Goal: Task Accomplishment & Management: Complete application form

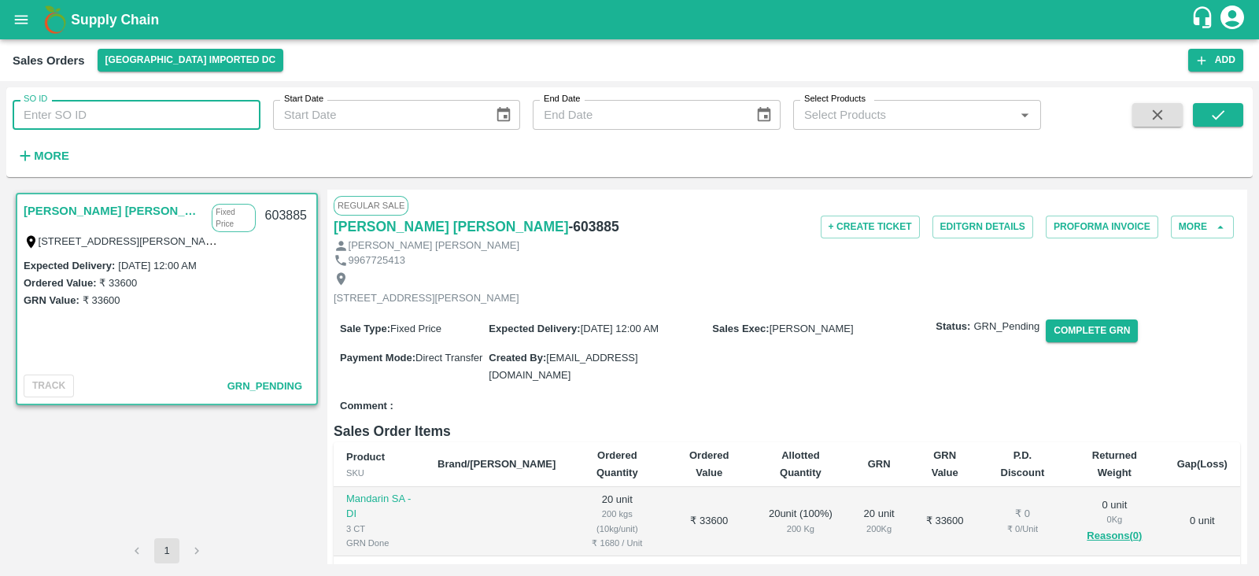
paste input "text"
type input "603846"
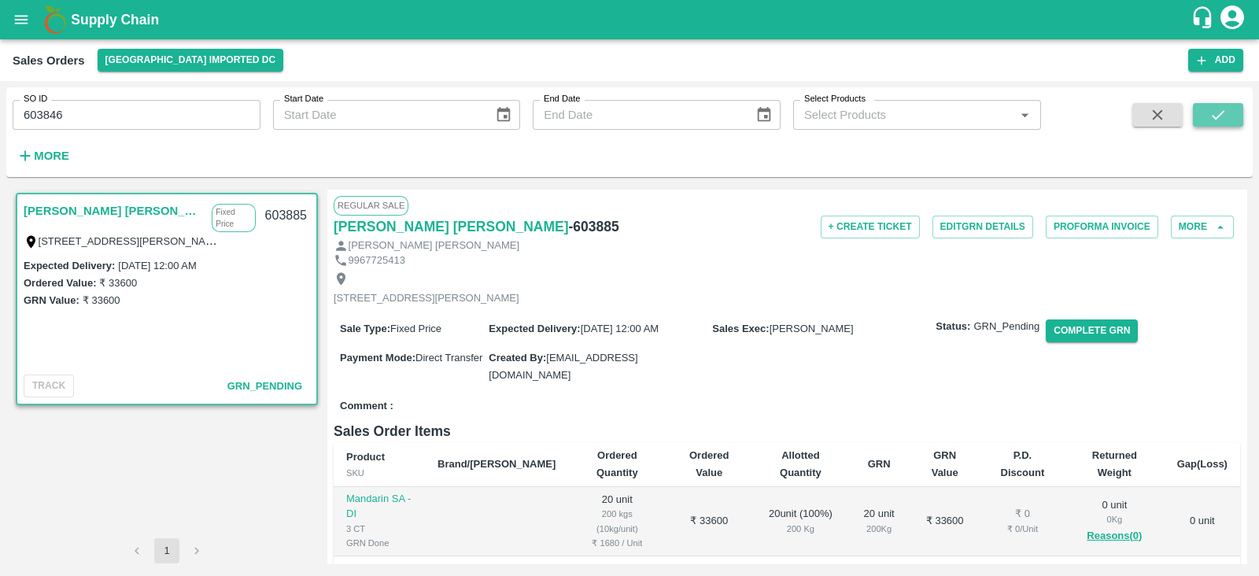
click at [1224, 116] on icon "submit" at bounding box center [1218, 114] width 17 height 17
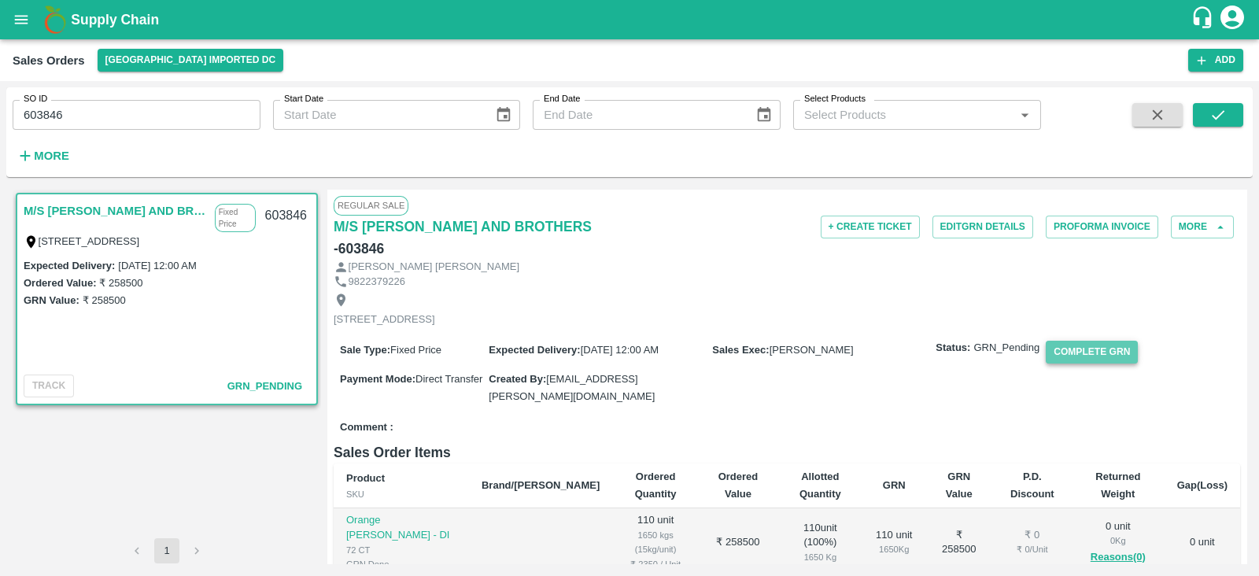
click at [1067, 351] on button "Complete GRN" at bounding box center [1092, 352] width 92 height 23
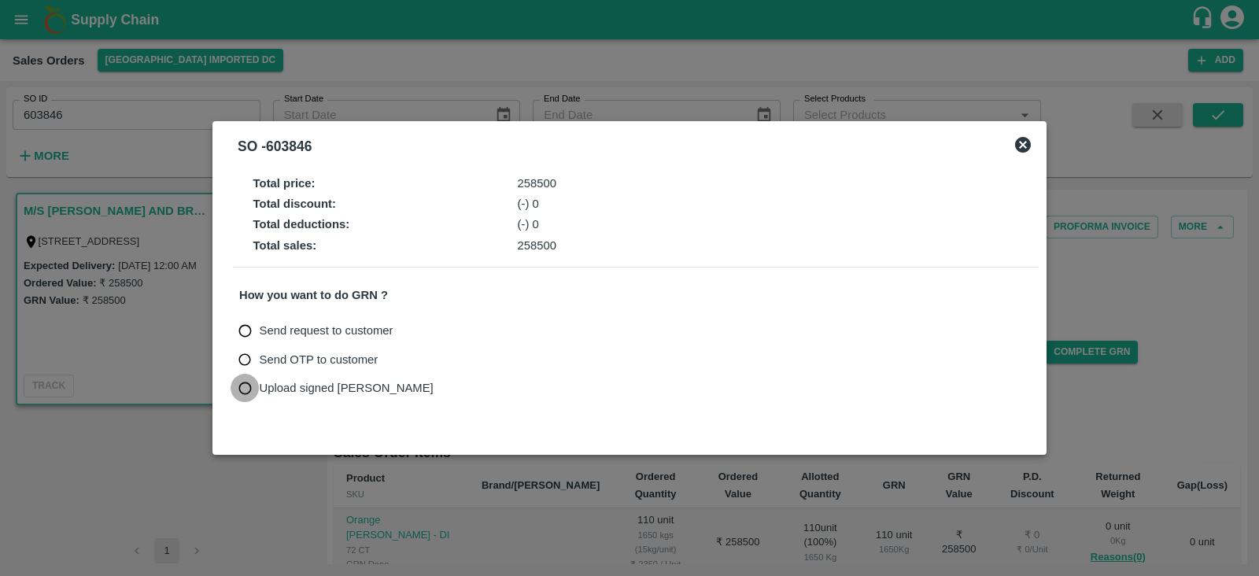
click at [248, 387] on input "Upload signed [PERSON_NAME]" at bounding box center [245, 388] width 29 height 29
radio input "true"
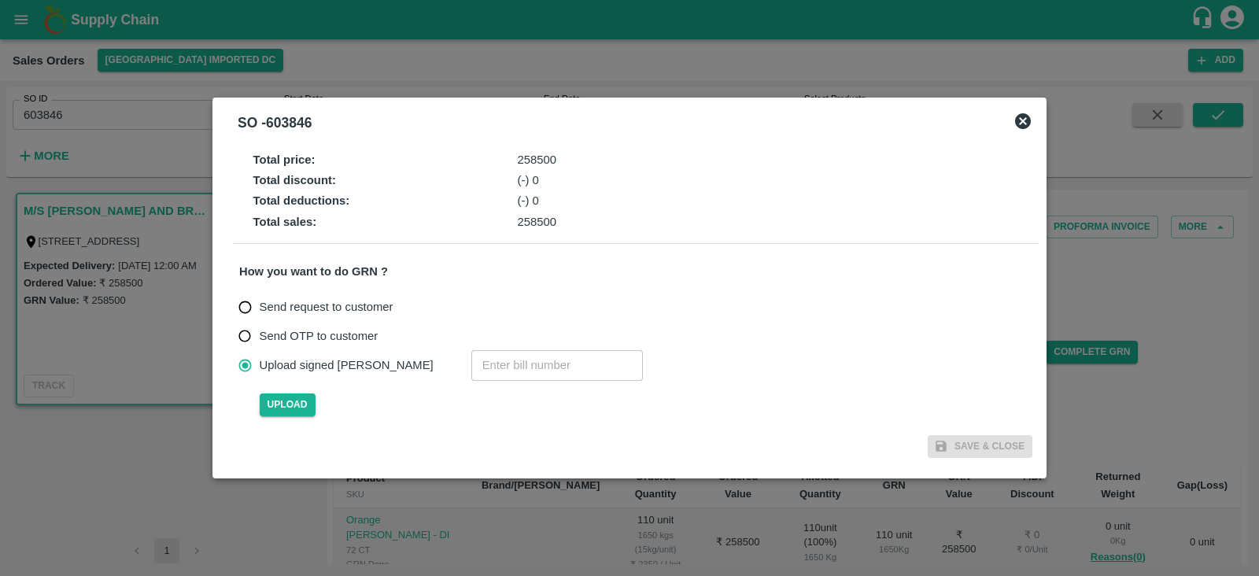
click at [475, 357] on input "number" at bounding box center [557, 365] width 172 height 30
paste input "603846"
type input "603846"
click at [291, 399] on span "Upload" at bounding box center [288, 405] width 56 height 23
click at [0, 0] on input "Upload" at bounding box center [0, 0] width 0 height 0
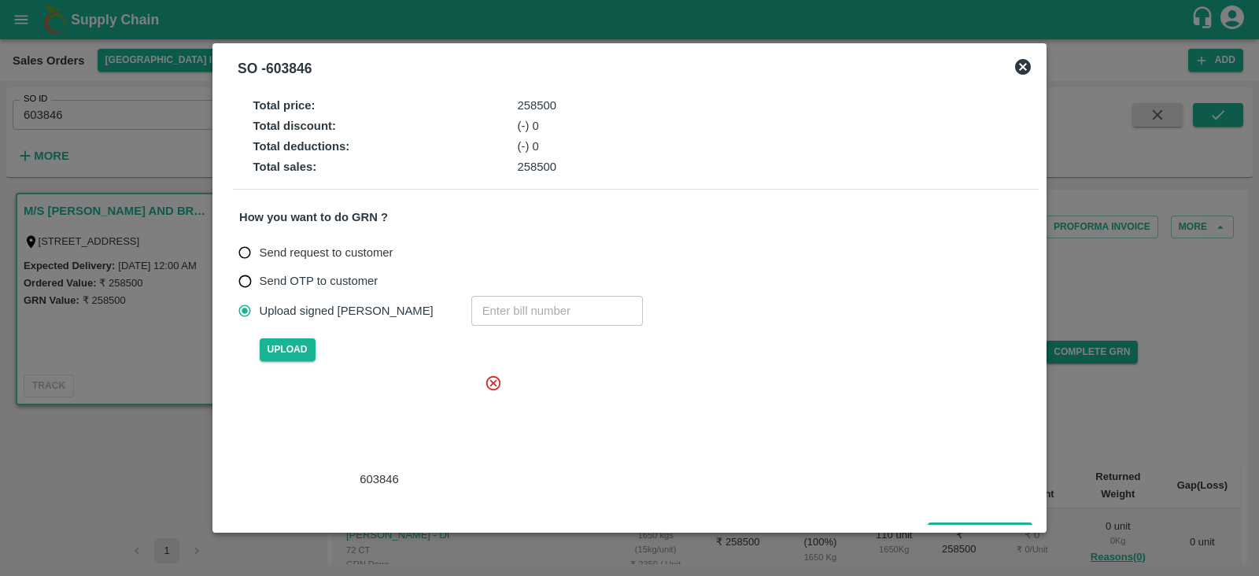
click at [366, 409] on div at bounding box center [376, 421] width 236 height 83
click at [471, 305] on input "number" at bounding box center [557, 311] width 172 height 30
paste input "603846"
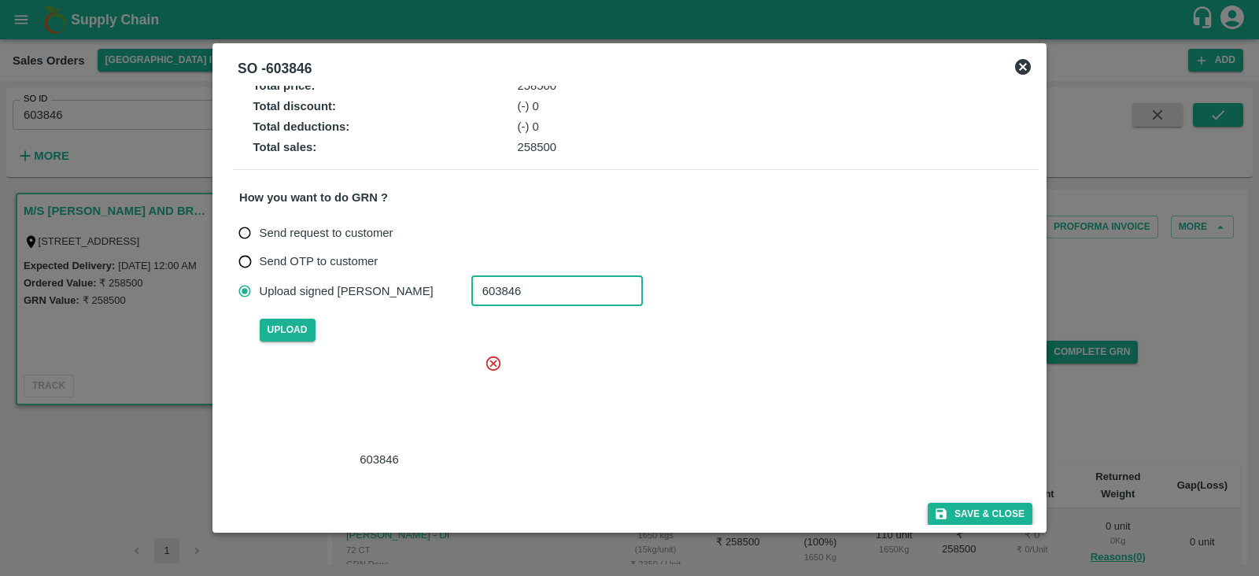
type input "603846"
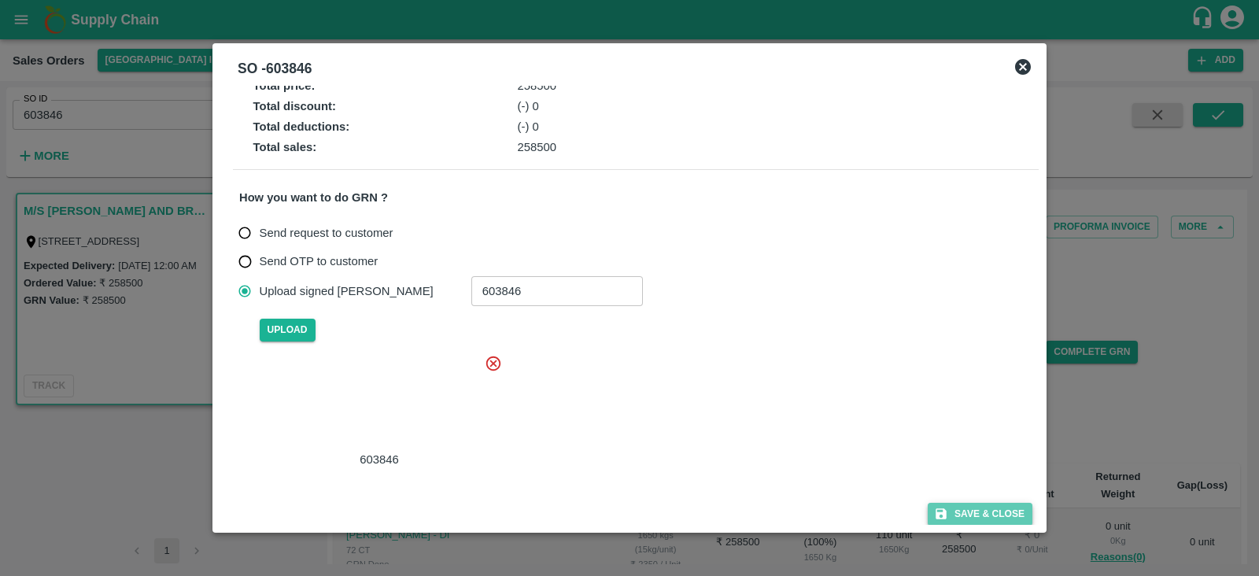
click at [986, 512] on button "Save & Close" at bounding box center [980, 514] width 105 height 23
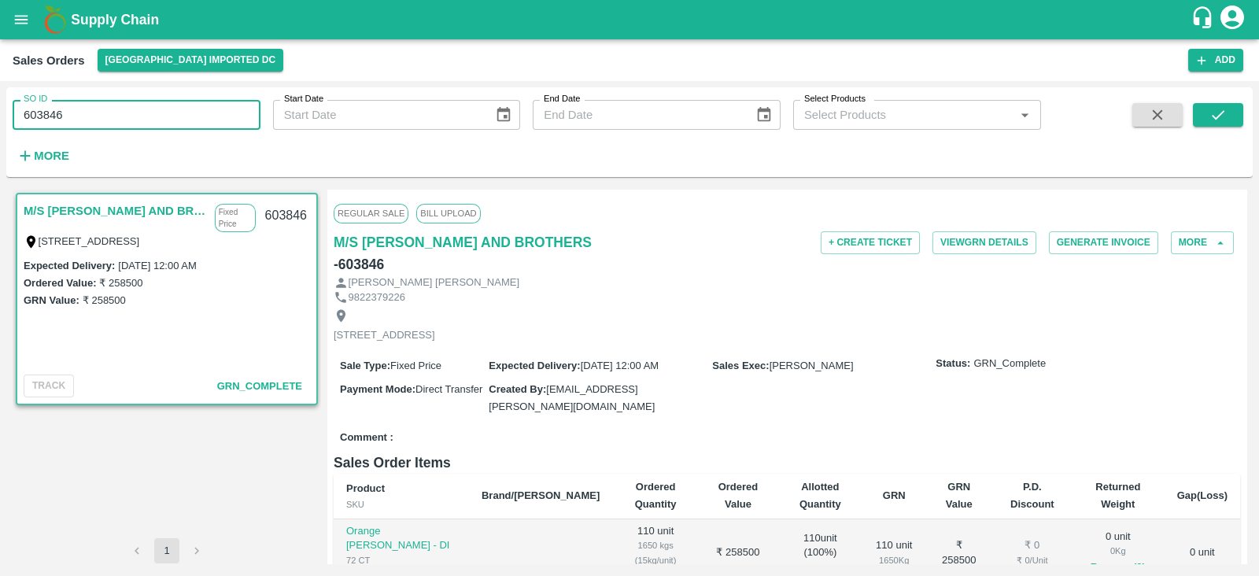
click at [153, 117] on input "603846" at bounding box center [137, 115] width 248 height 30
type input "603846"
paste input "text"
type input "603885"
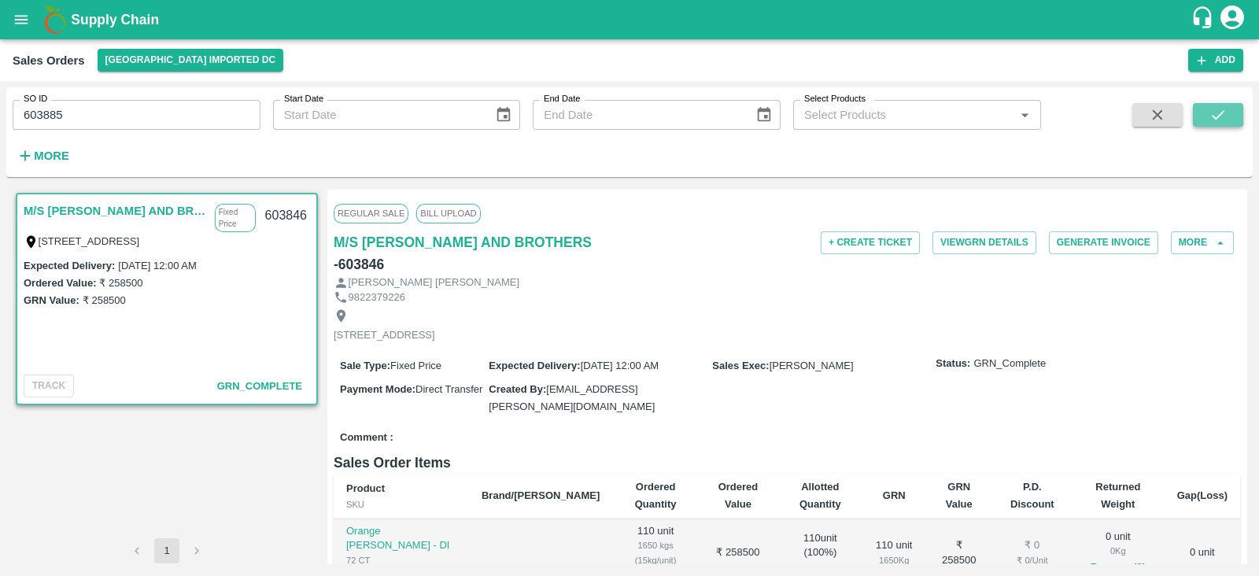
click at [1215, 120] on icon "submit" at bounding box center [1218, 114] width 17 height 17
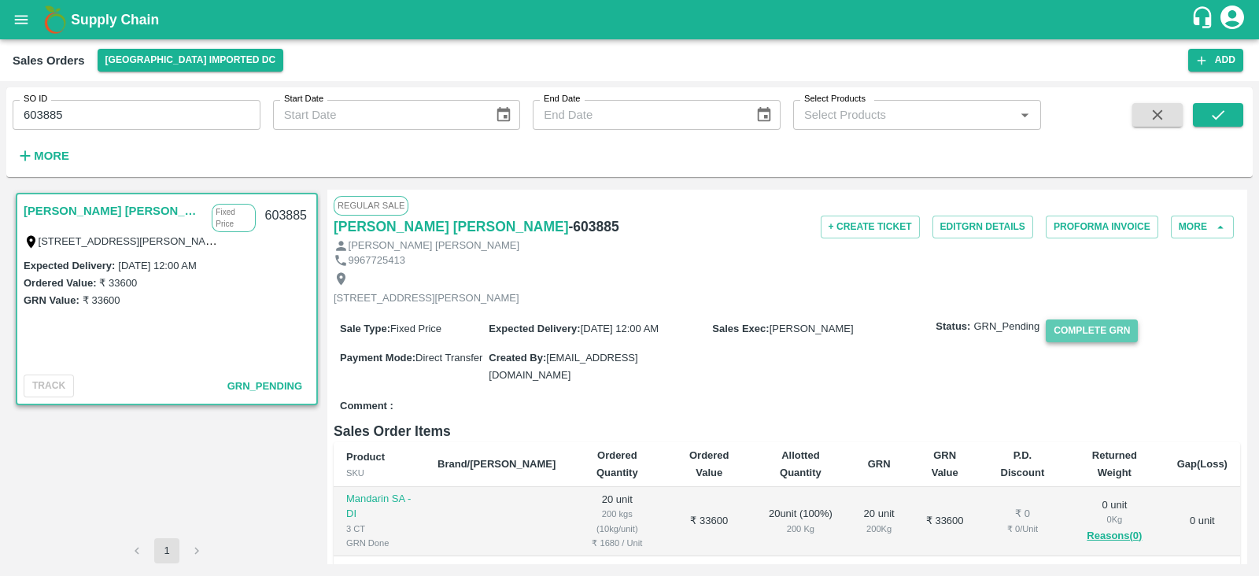
click at [1110, 341] on button "Complete GRN" at bounding box center [1092, 331] width 92 height 23
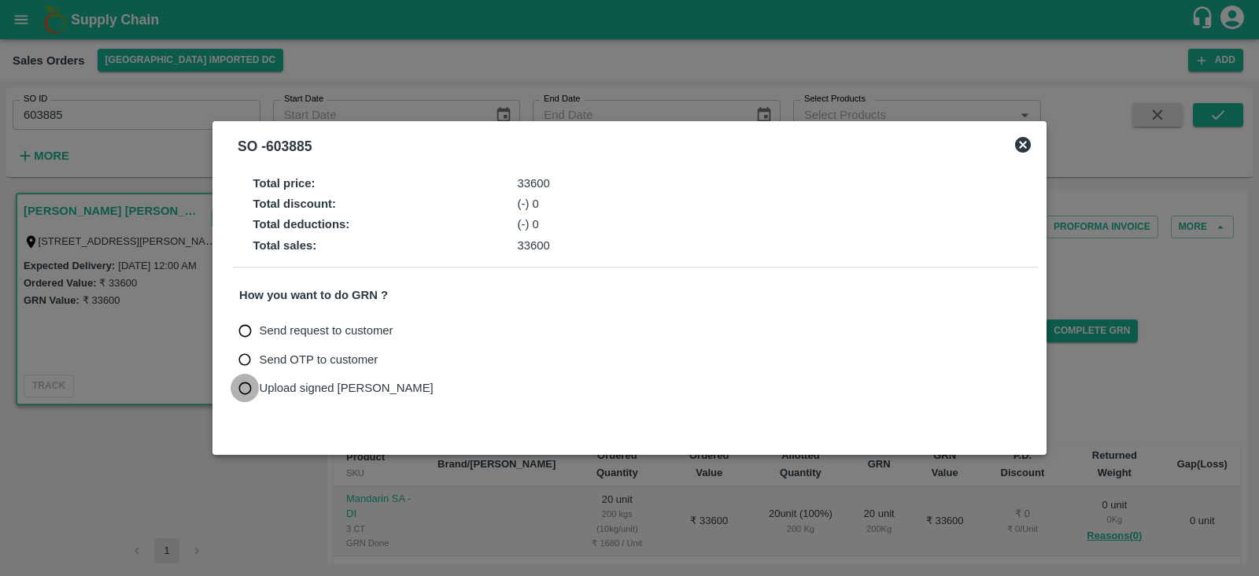
click at [238, 386] on input "Upload signed [PERSON_NAME]" at bounding box center [245, 388] width 29 height 29
radio input "true"
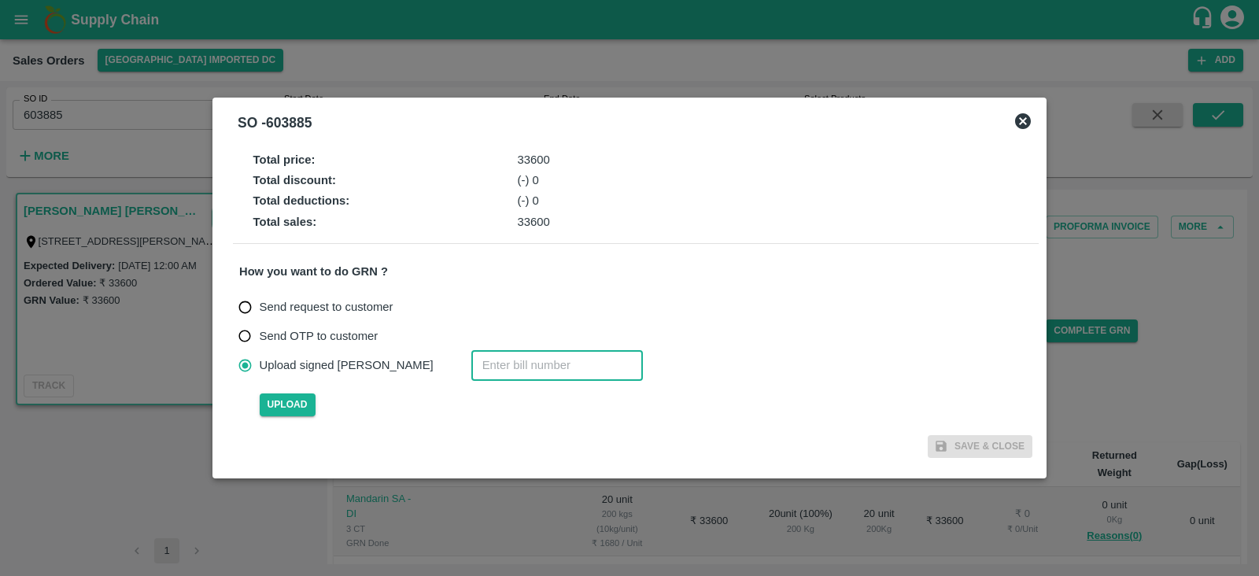
click at [471, 368] on input "number" at bounding box center [557, 365] width 172 height 30
paste input "603885"
type input "603885"
click at [281, 403] on span "Upload" at bounding box center [288, 405] width 56 height 23
click at [0, 0] on input "Upload" at bounding box center [0, 0] width 0 height 0
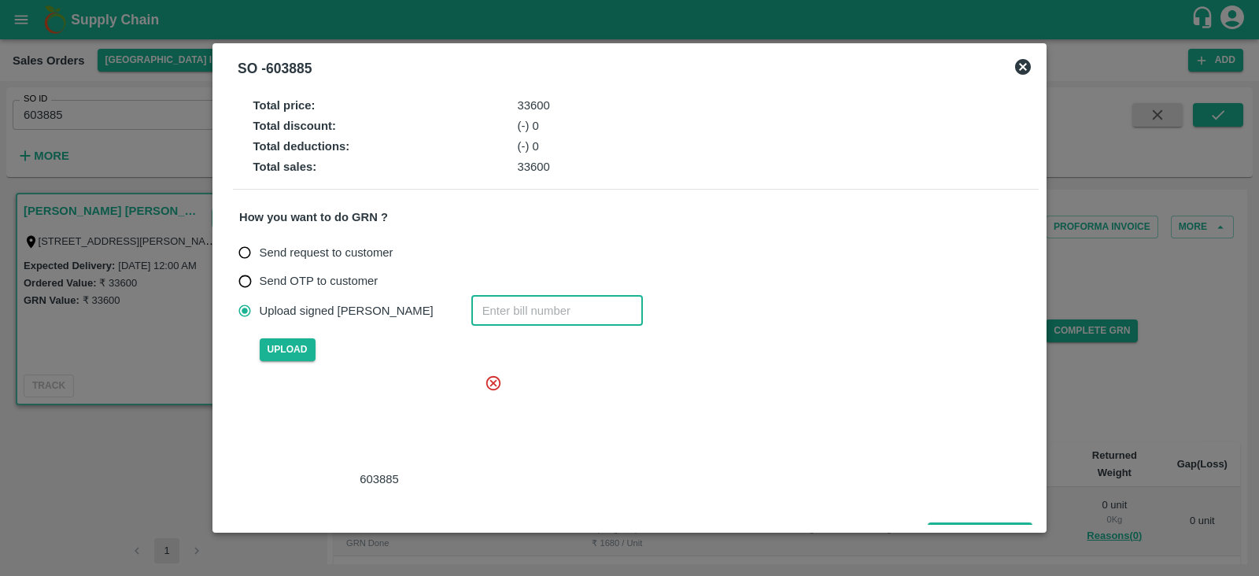
click at [471, 311] on input "number" at bounding box center [557, 311] width 172 height 30
paste input "603885"
type input "603885"
click at [395, 407] on div at bounding box center [376, 421] width 236 height 83
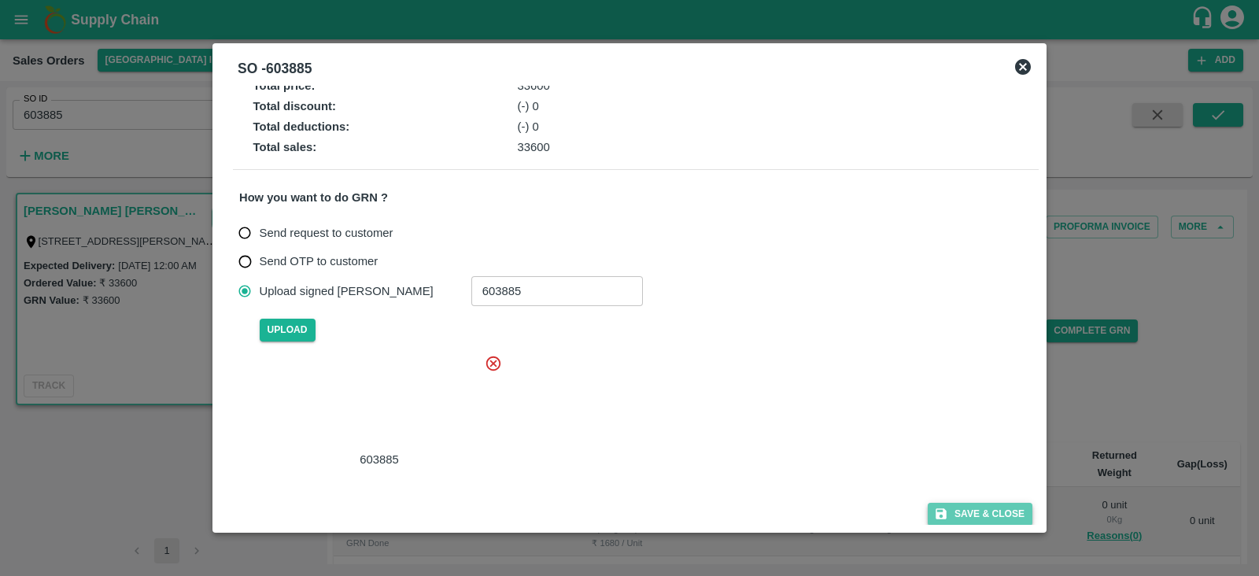
click at [993, 507] on button "Save & Close" at bounding box center [980, 514] width 105 height 23
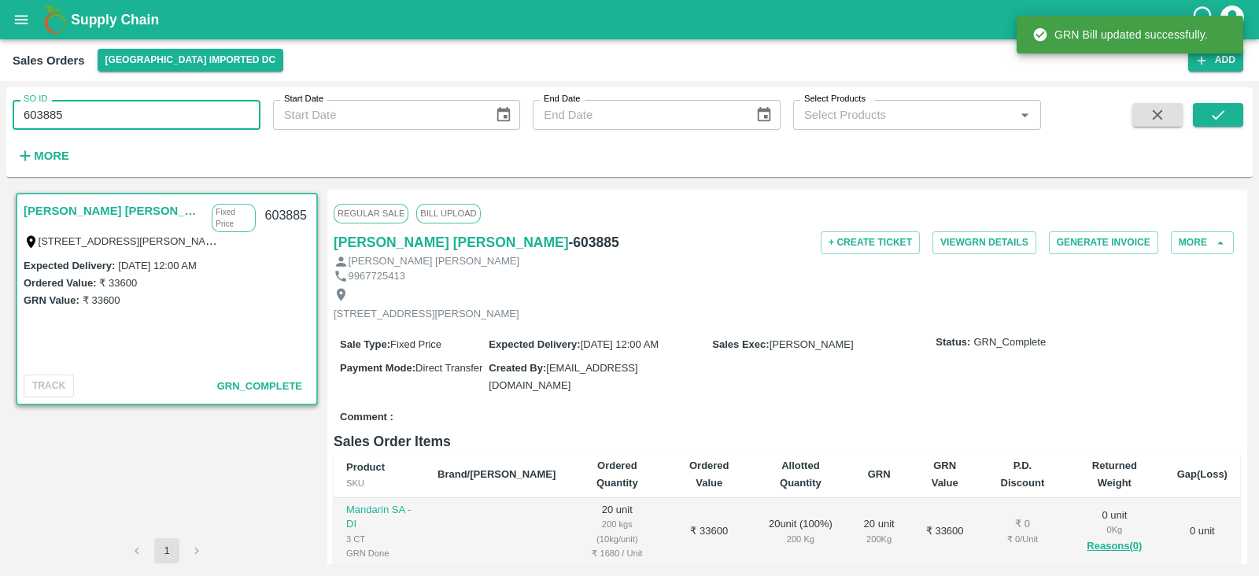
click at [102, 111] on input "603885" at bounding box center [137, 115] width 248 height 30
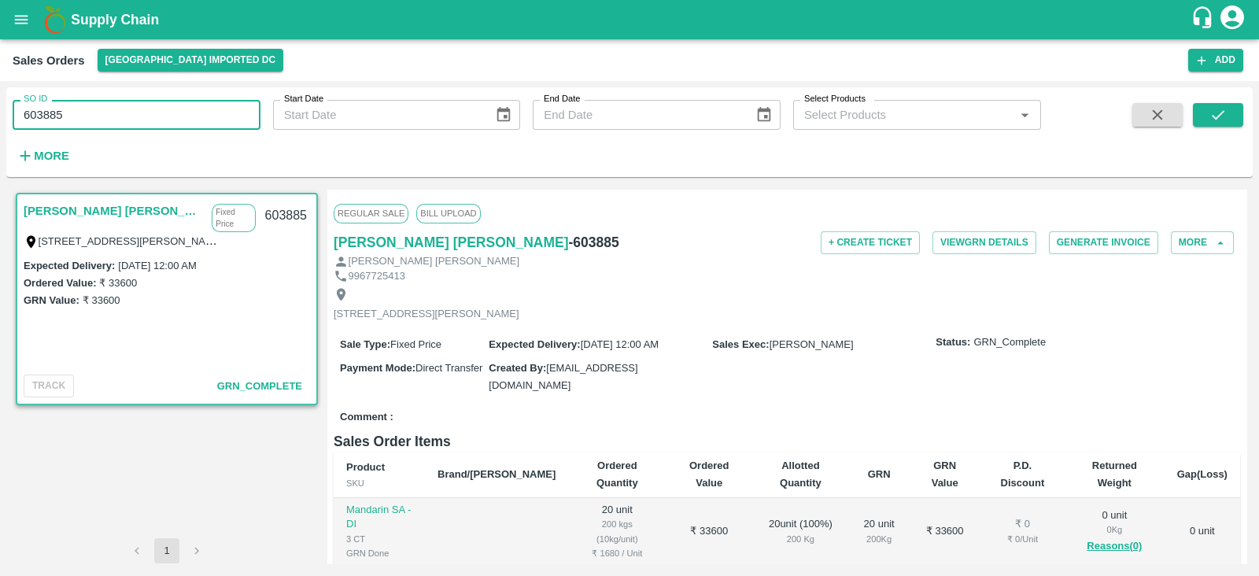
type input "603885"
paste input "text"
type input "603865"
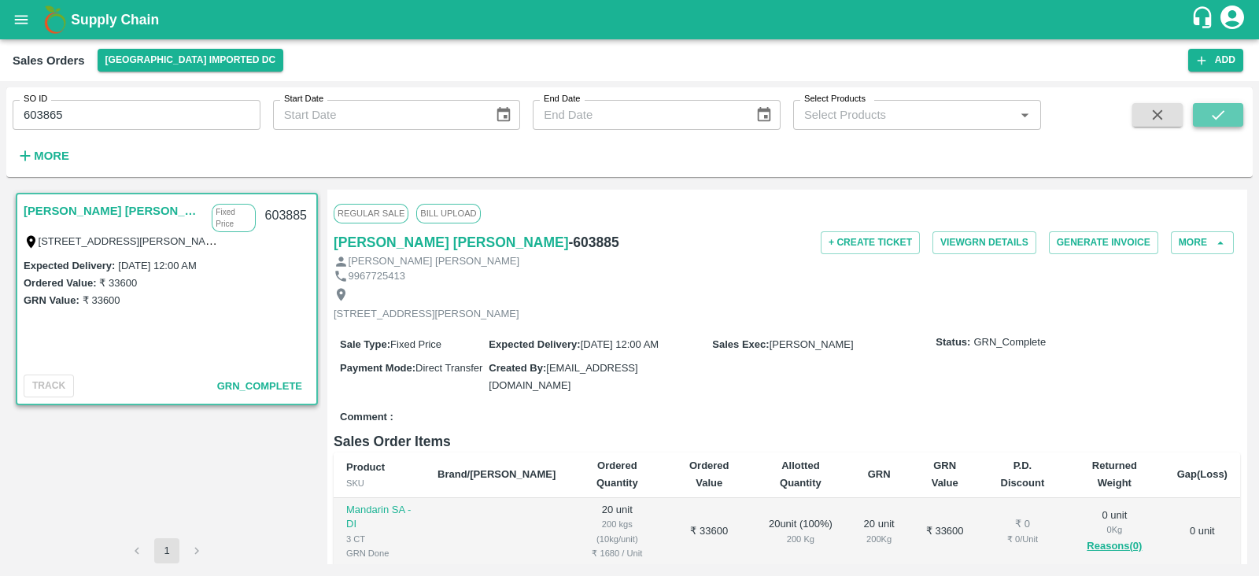
click at [1215, 113] on icon "submit" at bounding box center [1218, 114] width 17 height 17
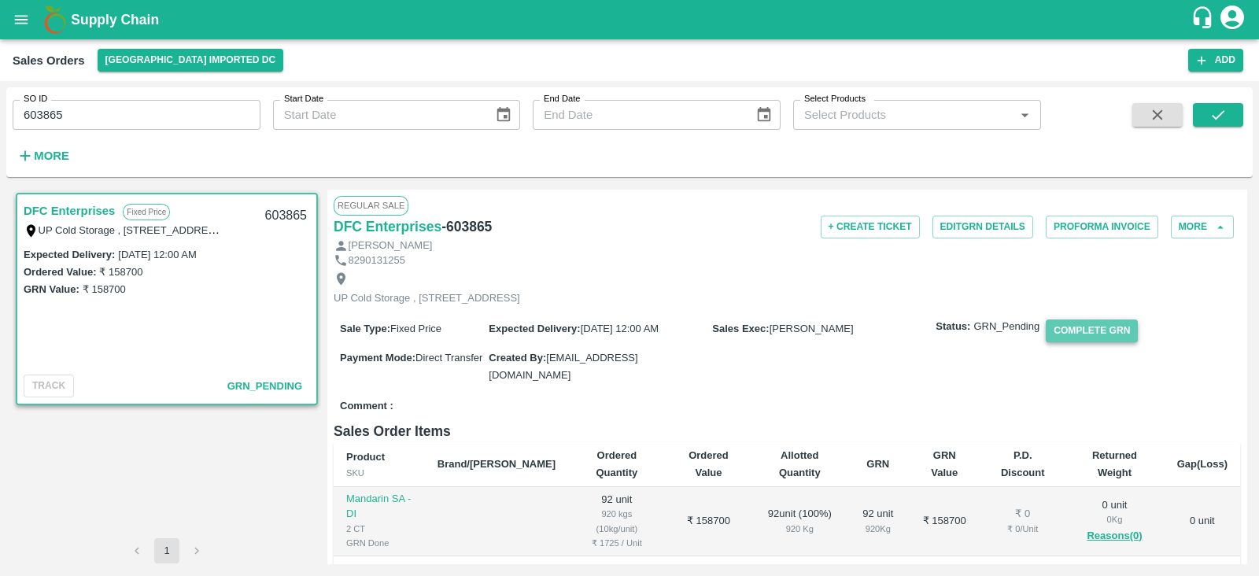
click at [1078, 336] on button "Complete GRN" at bounding box center [1092, 331] width 92 height 23
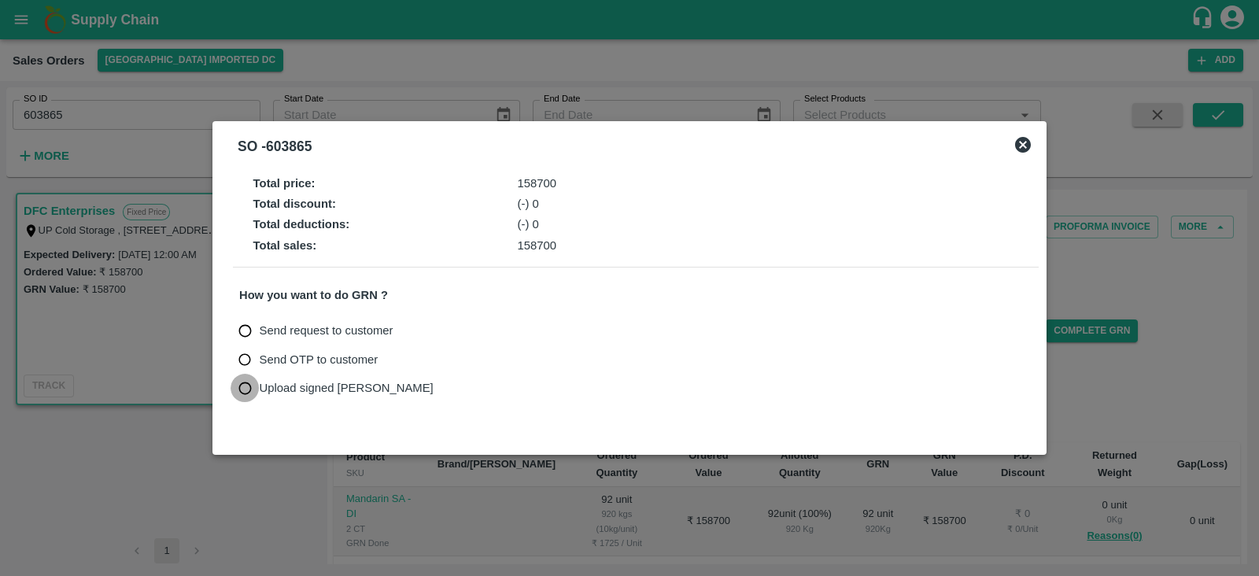
click at [238, 386] on input "Upload signed [PERSON_NAME]" at bounding box center [245, 388] width 29 height 29
radio input "true"
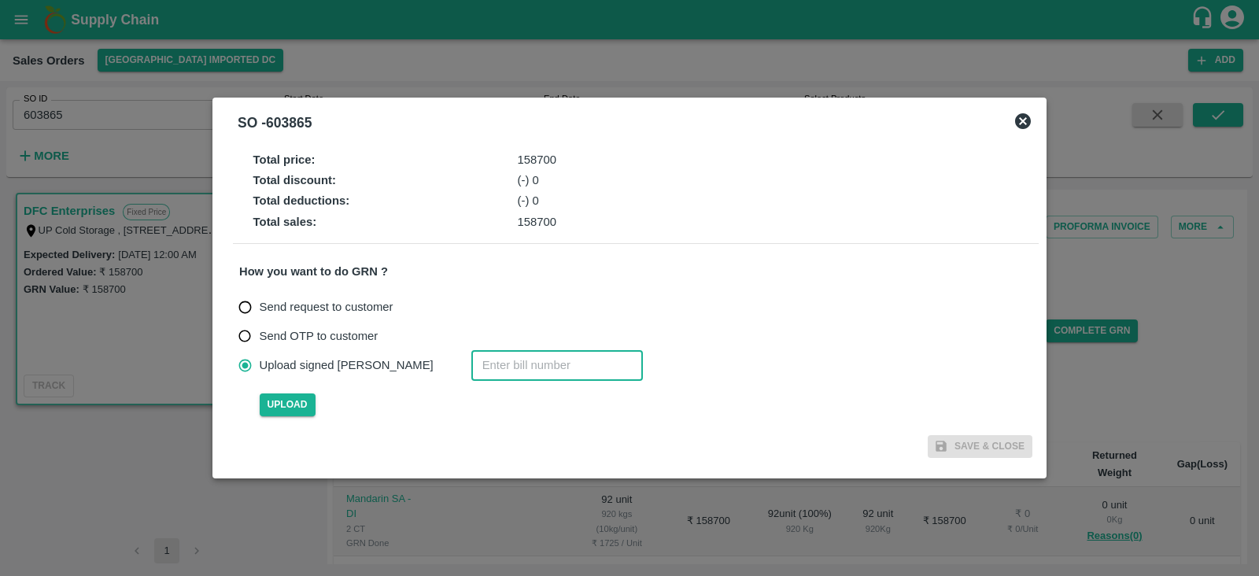
click at [478, 370] on input "number" at bounding box center [557, 365] width 172 height 30
paste input "603865"
type input "603865"
click at [296, 410] on span "Upload" at bounding box center [288, 405] width 56 height 23
click at [0, 0] on input "Upload" at bounding box center [0, 0] width 0 height 0
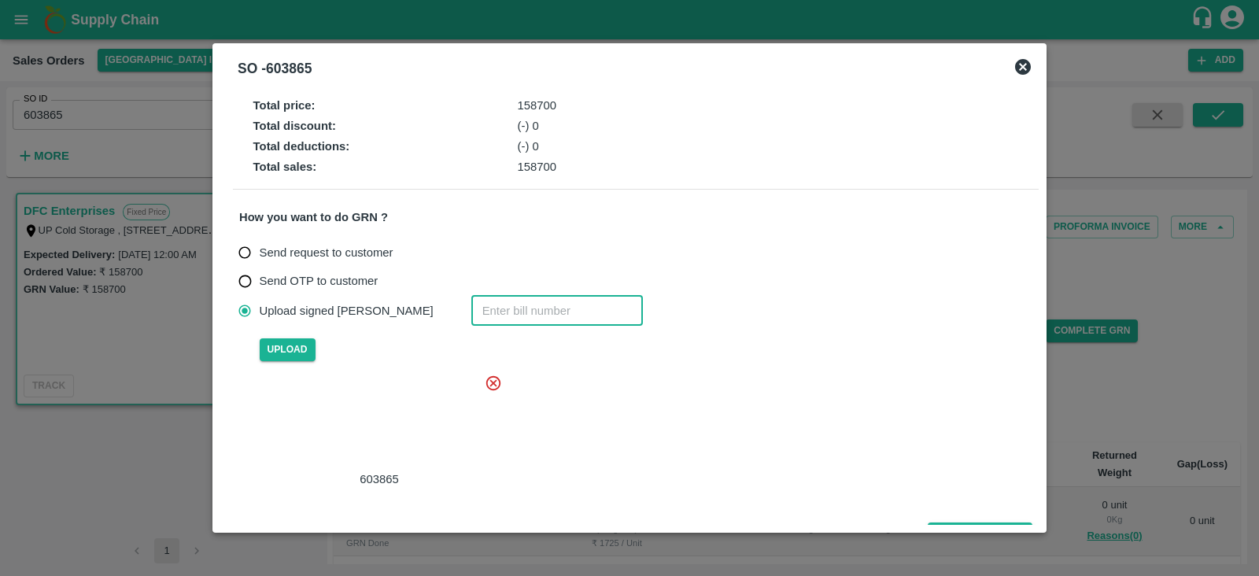
click at [471, 317] on input "number" at bounding box center [557, 311] width 172 height 30
paste input "603865"
type input "603865"
click at [386, 416] on div at bounding box center [376, 421] width 236 height 83
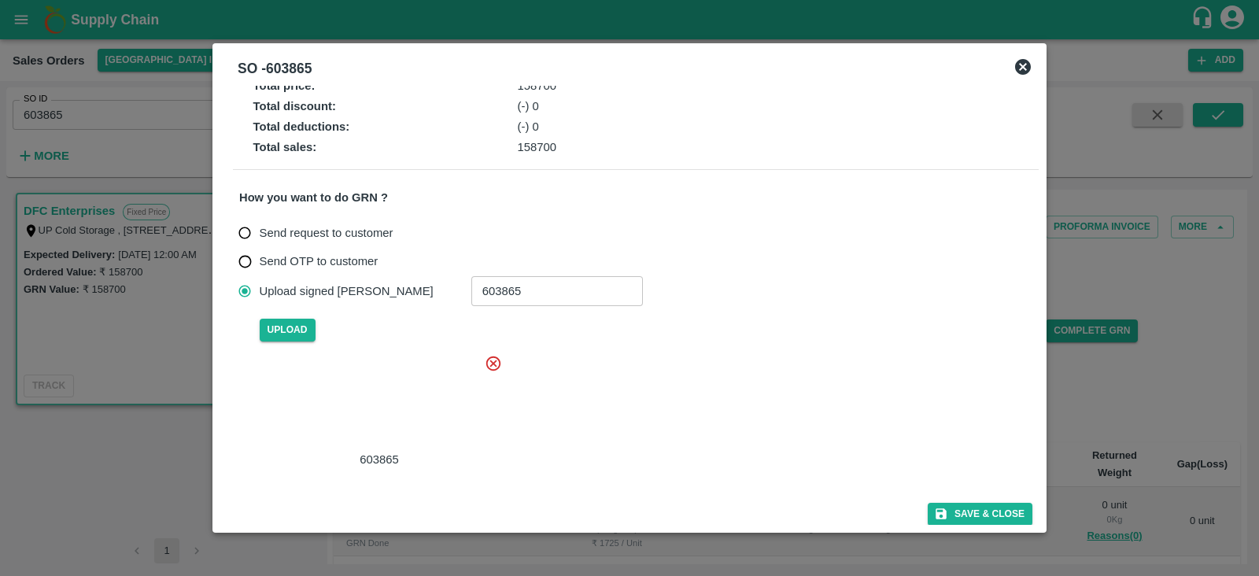
click at [970, 498] on div "Total price : 158700 Total discount : (-) 0 Total deductions : (-) 0 Total sale…" at bounding box center [629, 305] width 819 height 439
click at [970, 506] on button "Save & Close" at bounding box center [980, 514] width 105 height 23
